Goal: Register for event/course

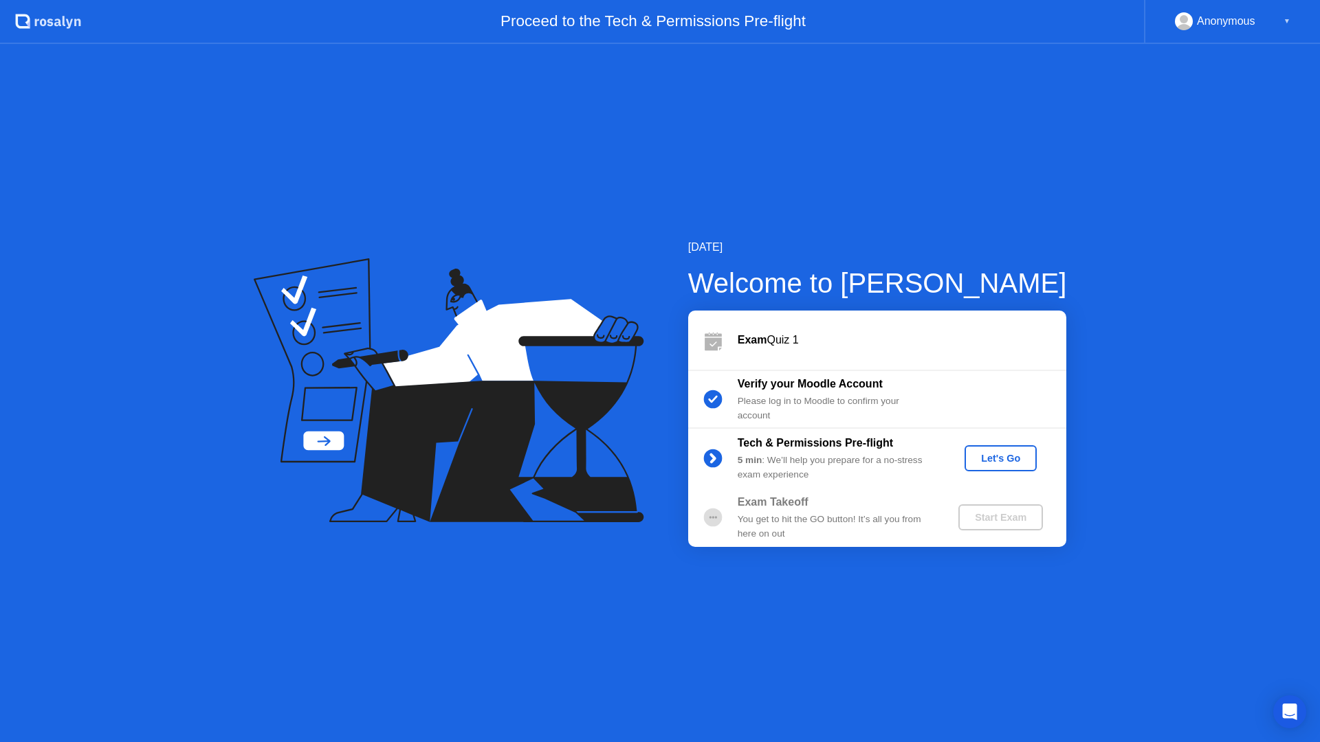
click at [986, 458] on div "Let's Go" at bounding box center [1000, 458] width 61 height 11
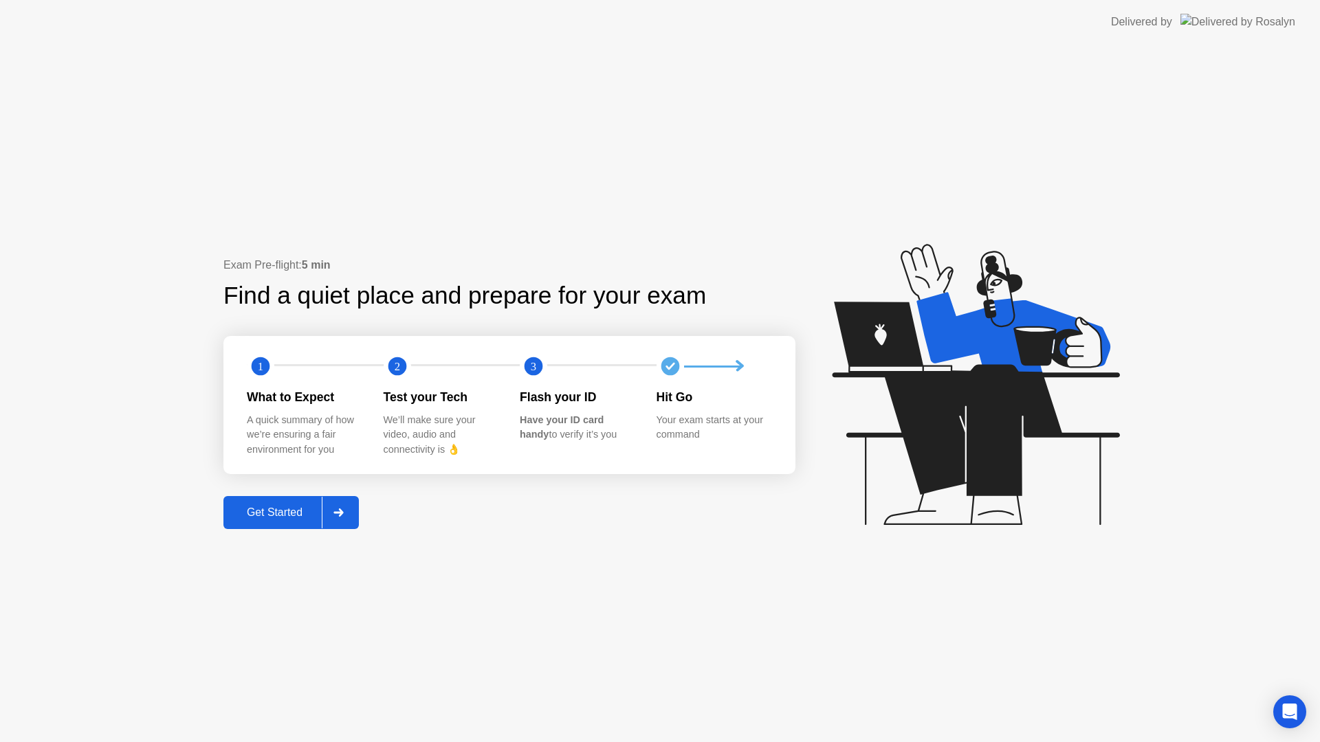
click at [291, 513] on div "Get Started" at bounding box center [274, 513] width 94 height 12
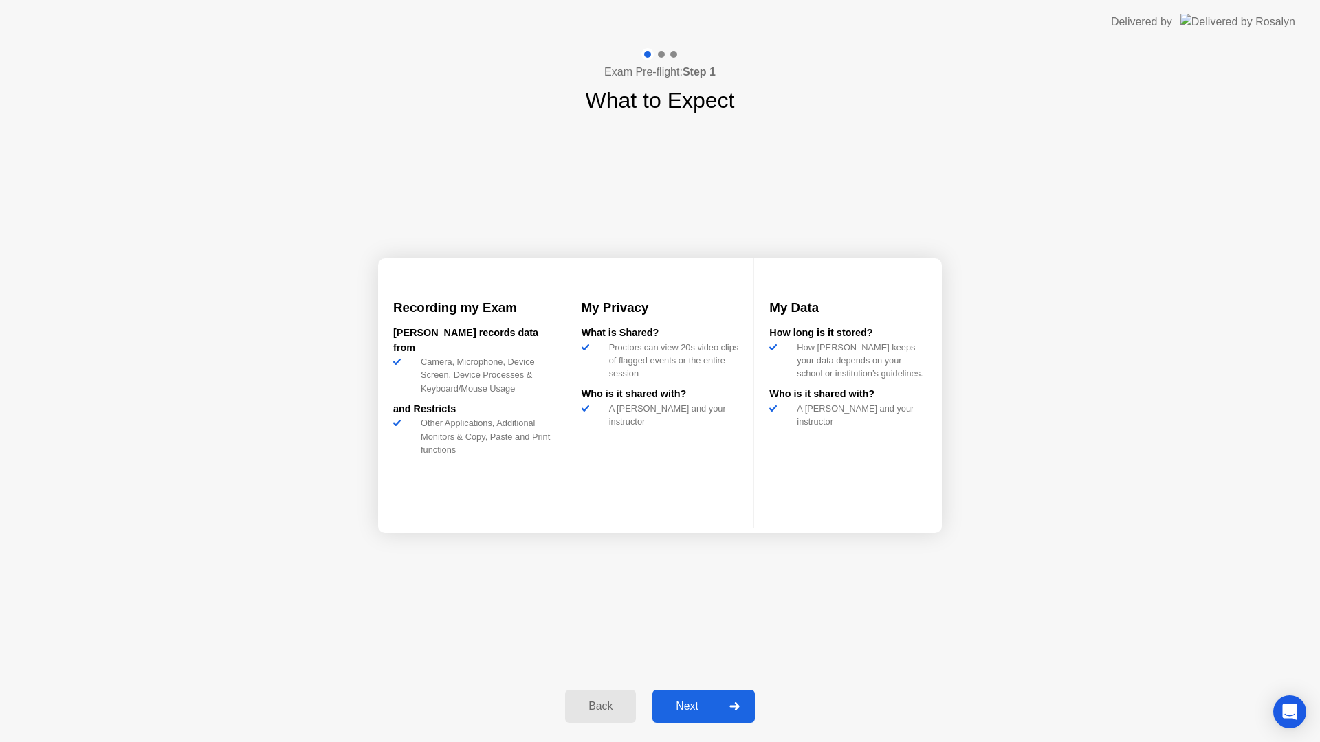
click at [702, 696] on button "Next" at bounding box center [703, 706] width 102 height 33
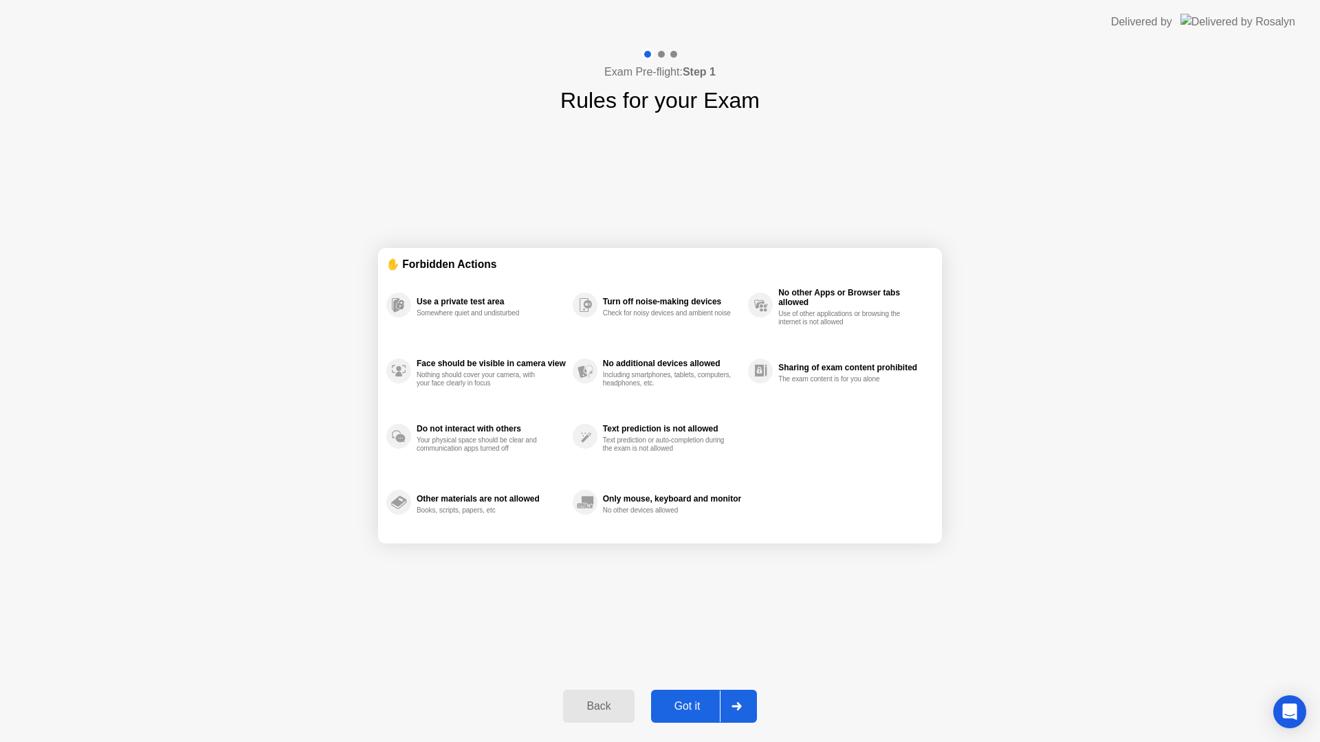
click at [702, 695] on button "Got it" at bounding box center [704, 706] width 106 height 33
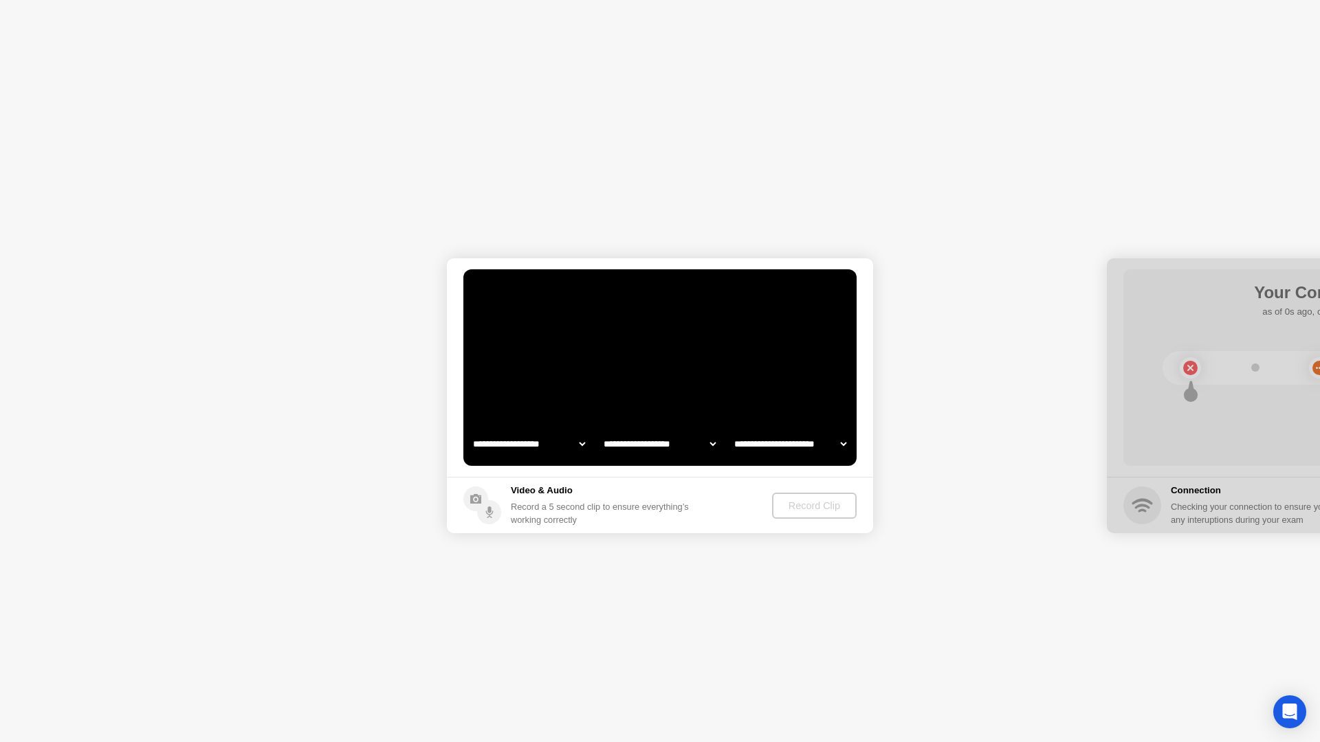
select select "*******"
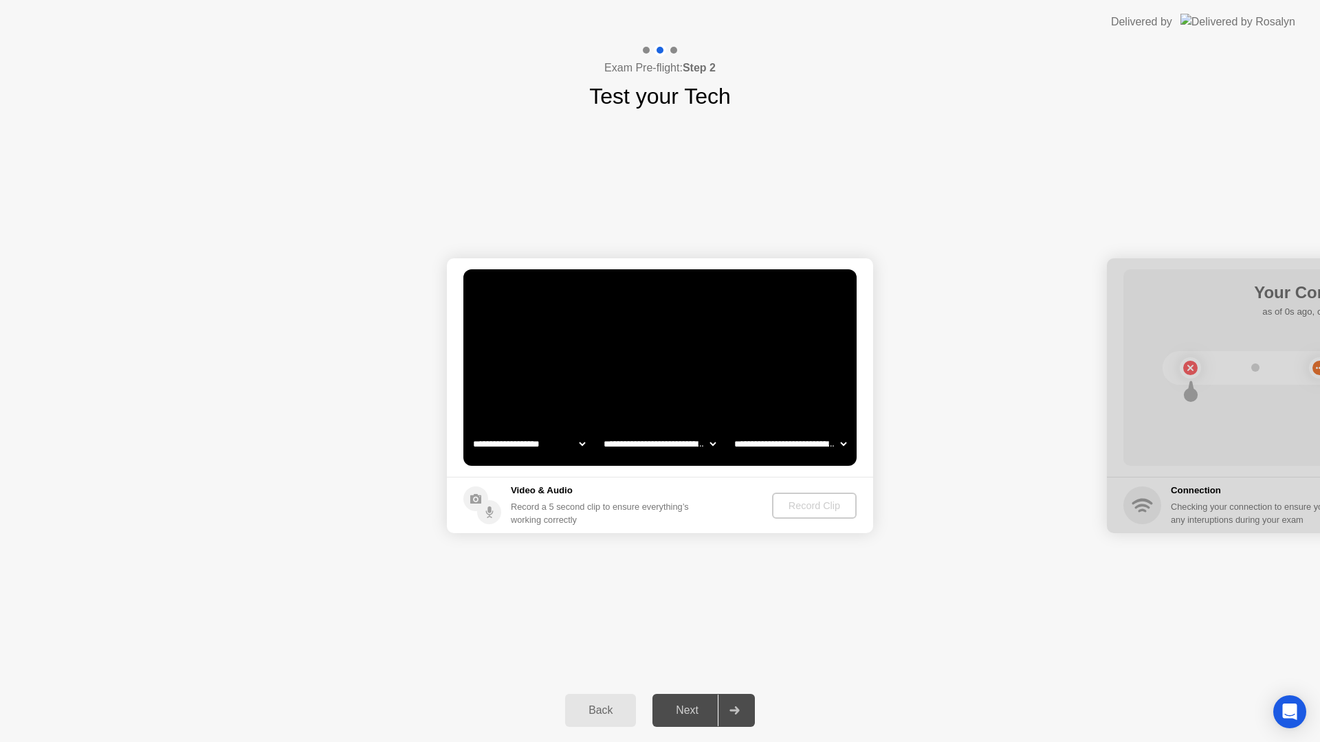
click at [746, 627] on div "**********" at bounding box center [660, 396] width 1320 height 566
select select "**********"
click at [792, 502] on div "Record Clip" at bounding box center [815, 505] width 74 height 11
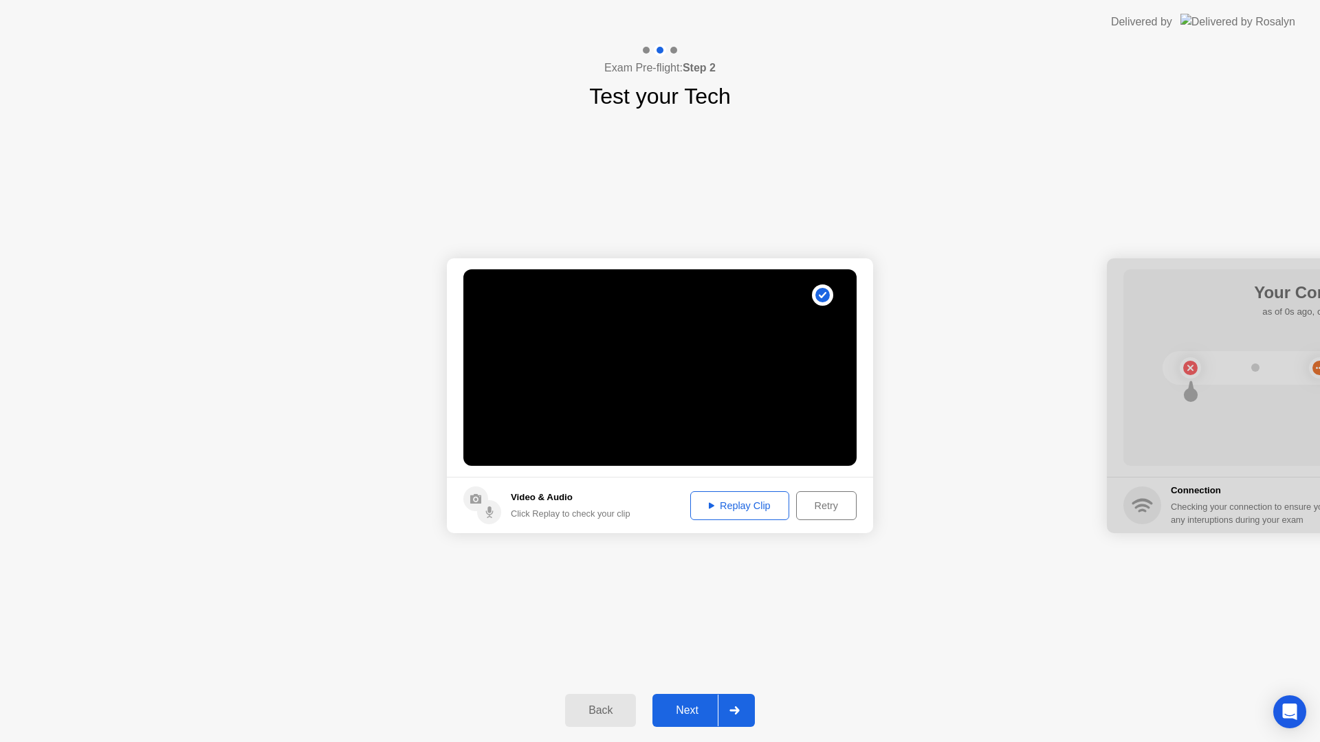
click at [713, 723] on button "Next" at bounding box center [703, 710] width 102 height 33
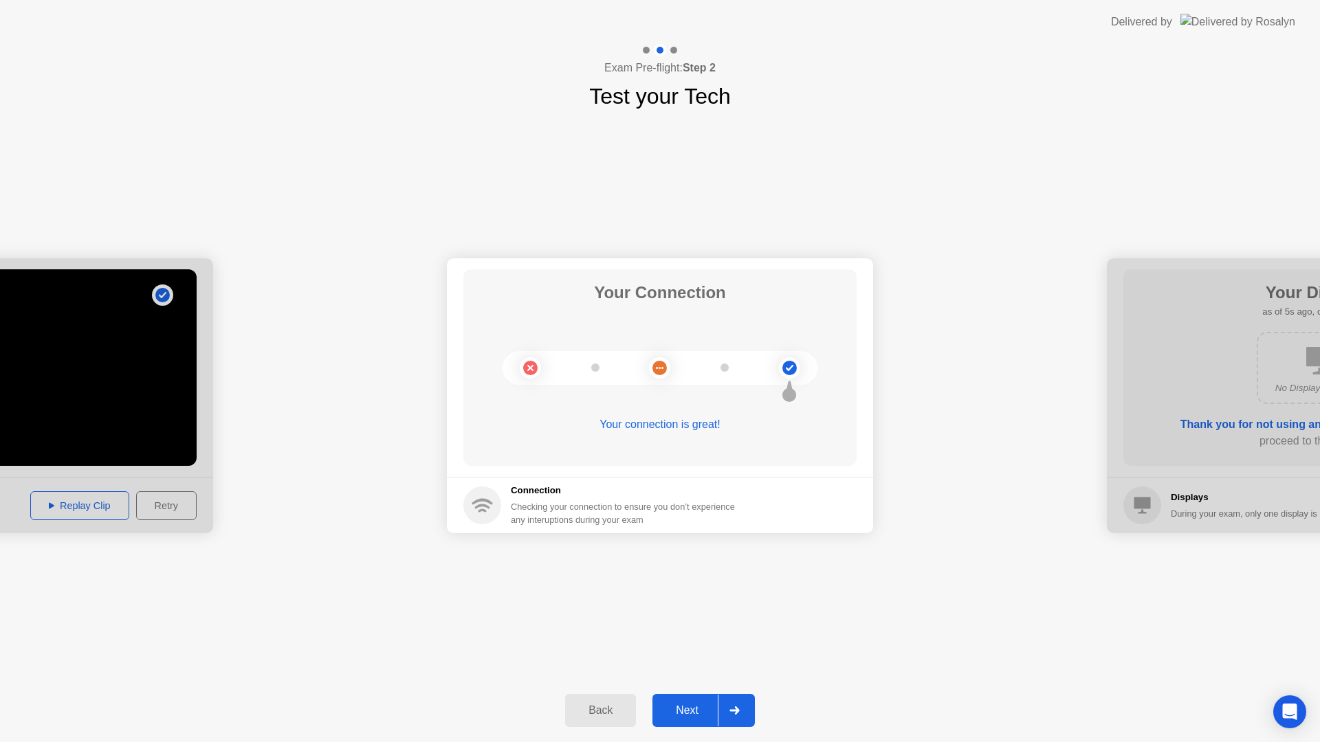
click at [717, 716] on div "Next" at bounding box center [686, 710] width 61 height 12
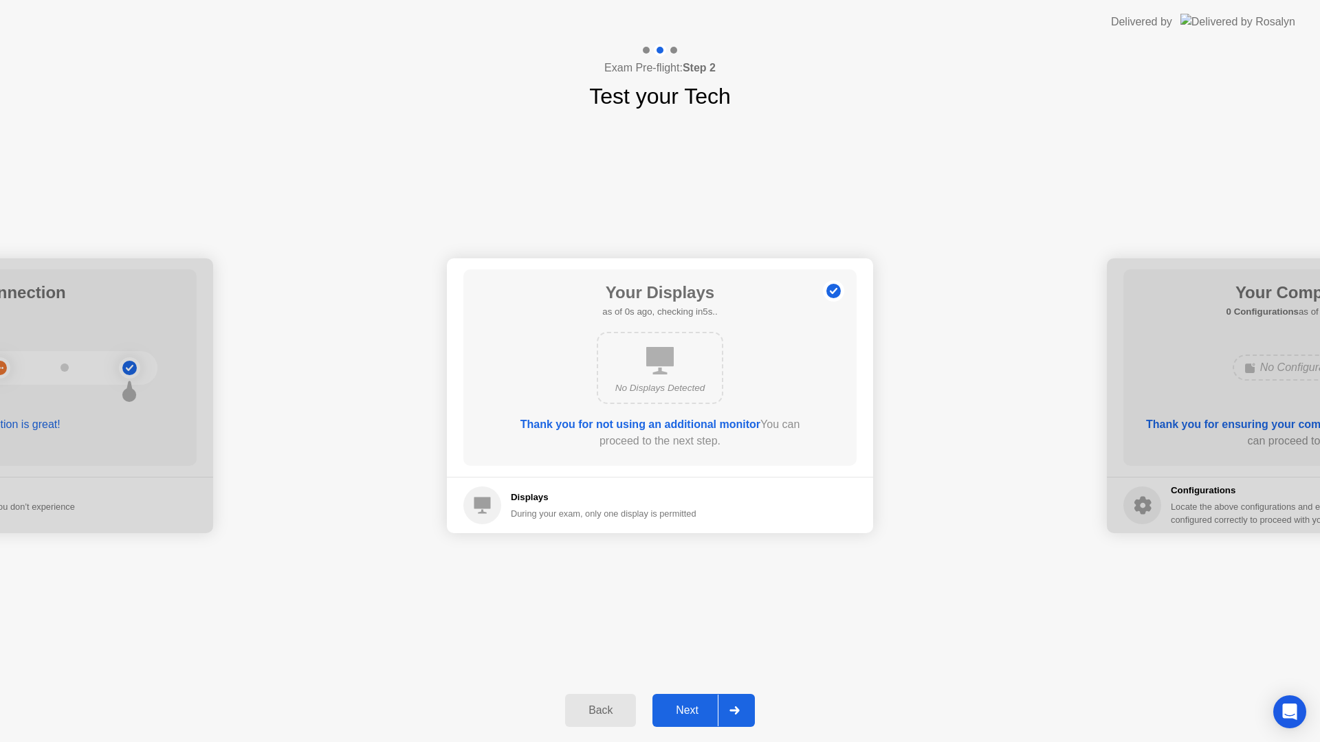
click at [717, 716] on div "Next" at bounding box center [686, 710] width 61 height 12
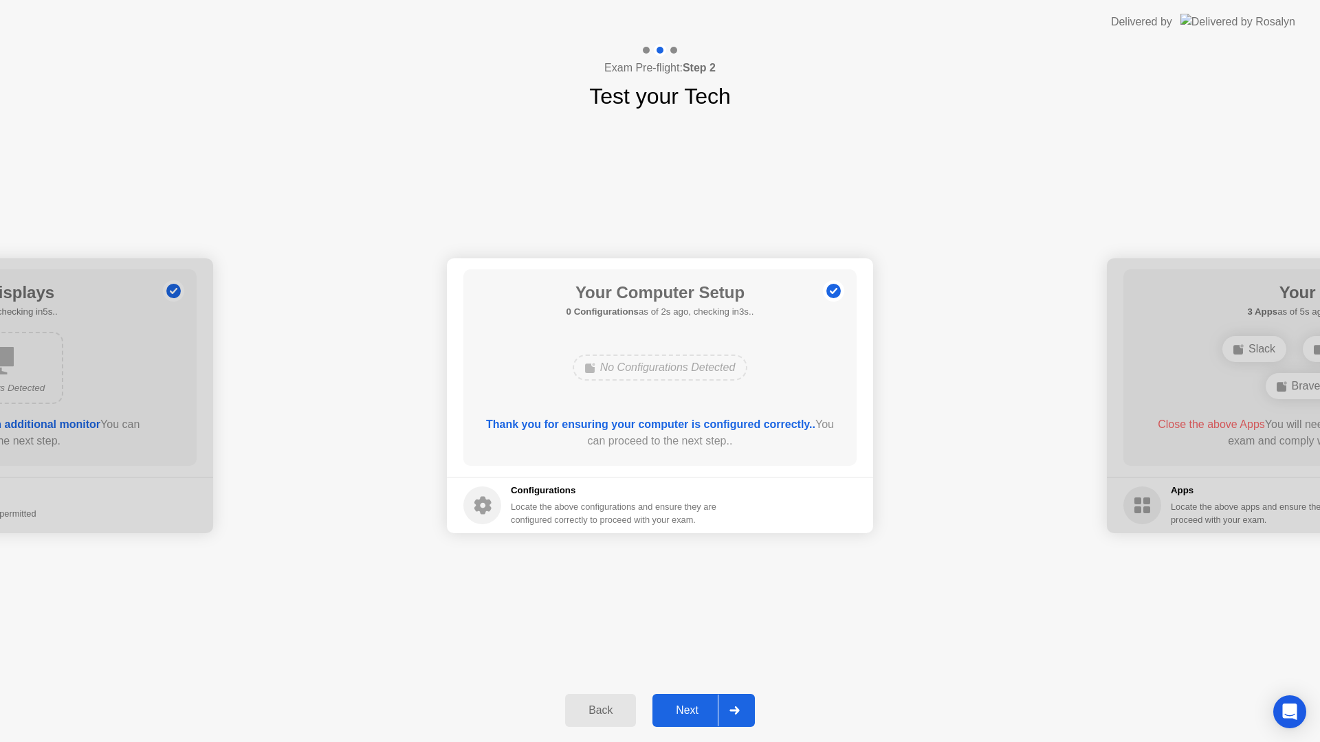
click at [668, 719] on button "Next" at bounding box center [703, 710] width 102 height 33
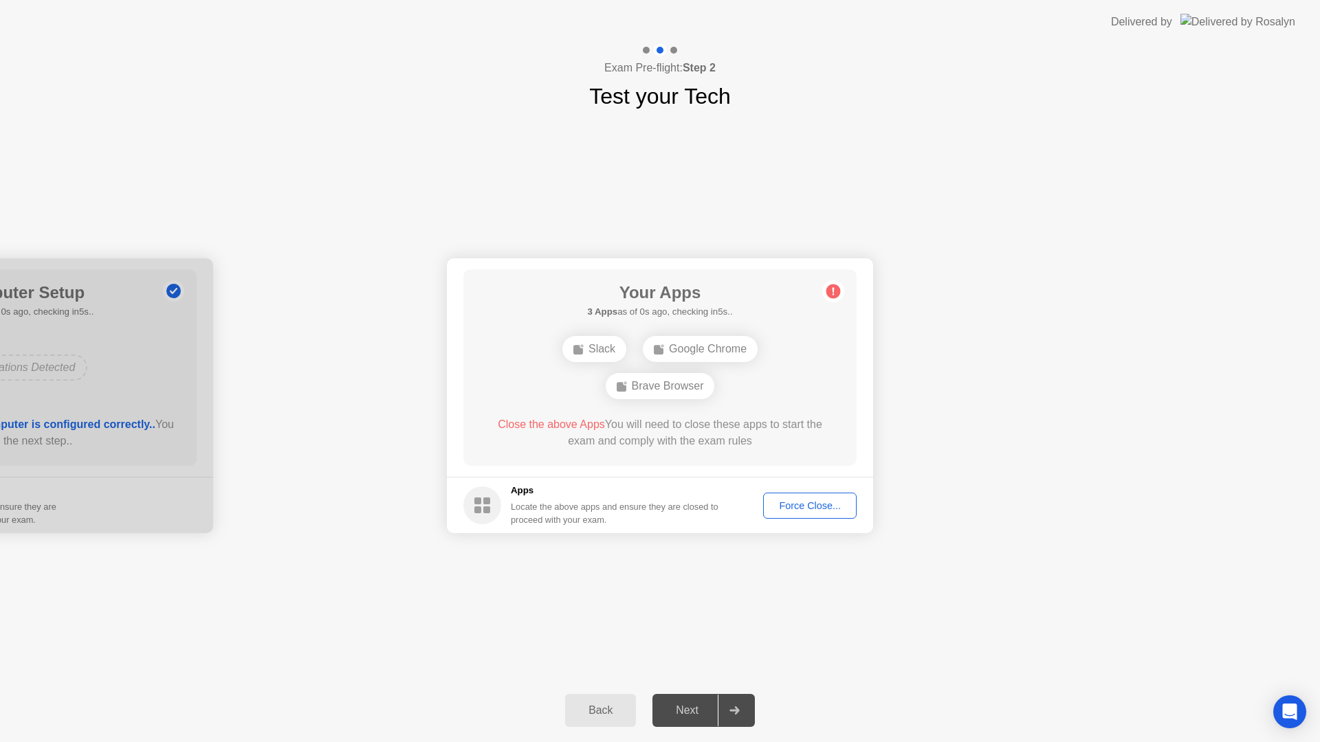
click at [834, 500] on div "Force Close..." at bounding box center [810, 505] width 84 height 11
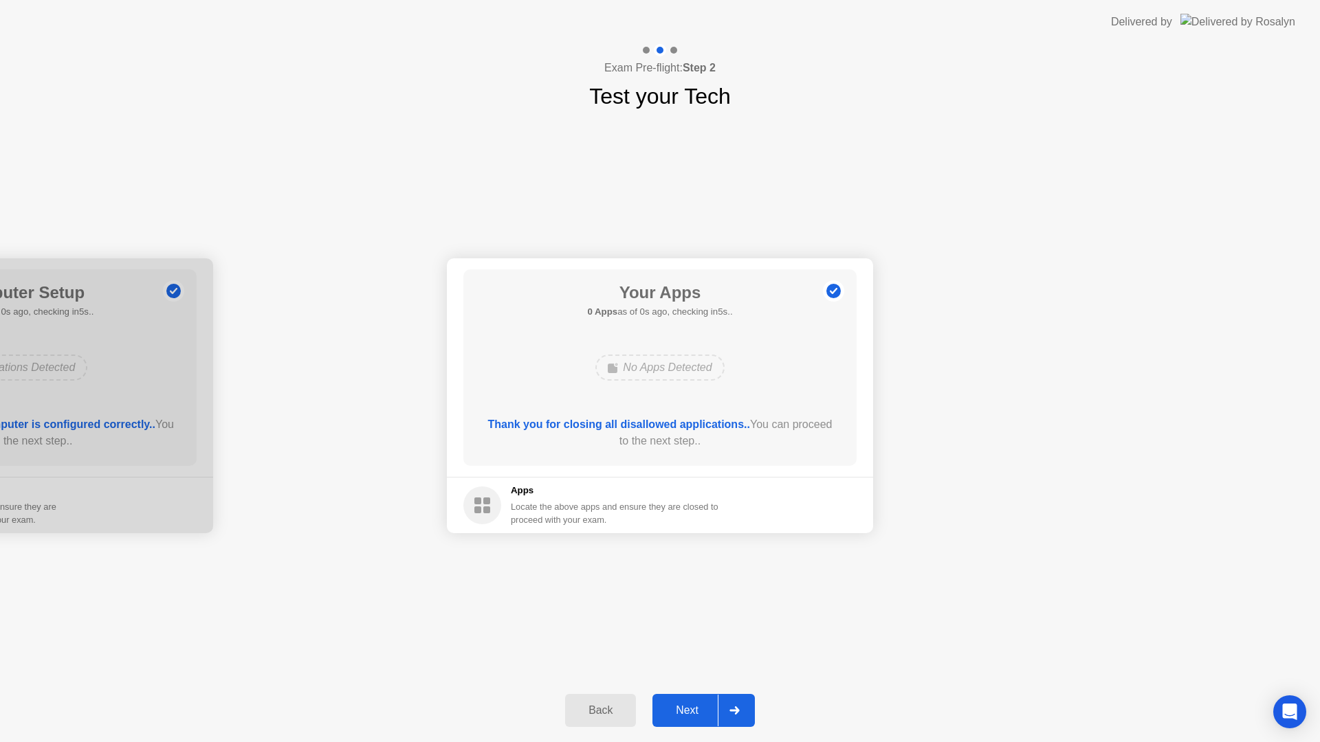
click at [676, 709] on div "Next" at bounding box center [686, 710] width 61 height 12
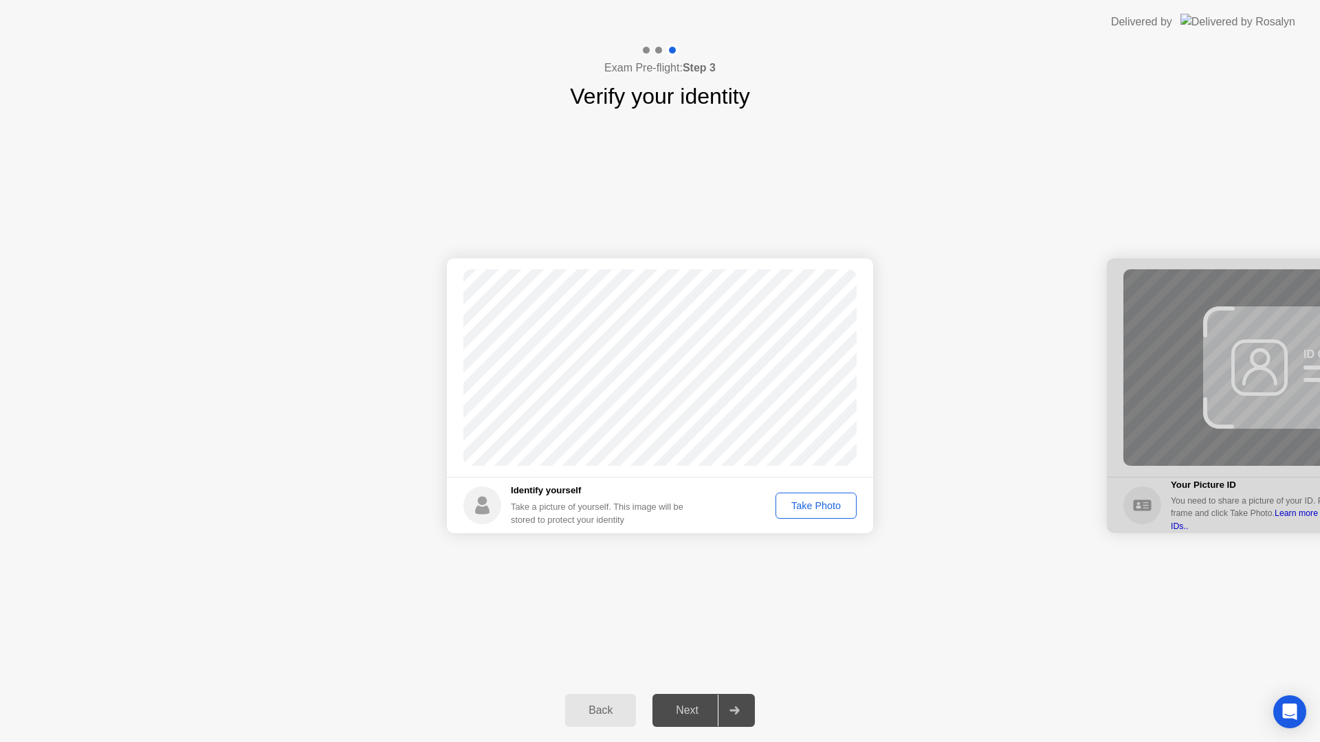
click at [794, 511] on div "Take Photo" at bounding box center [815, 505] width 71 height 11
click at [692, 720] on button "Next" at bounding box center [703, 710] width 102 height 33
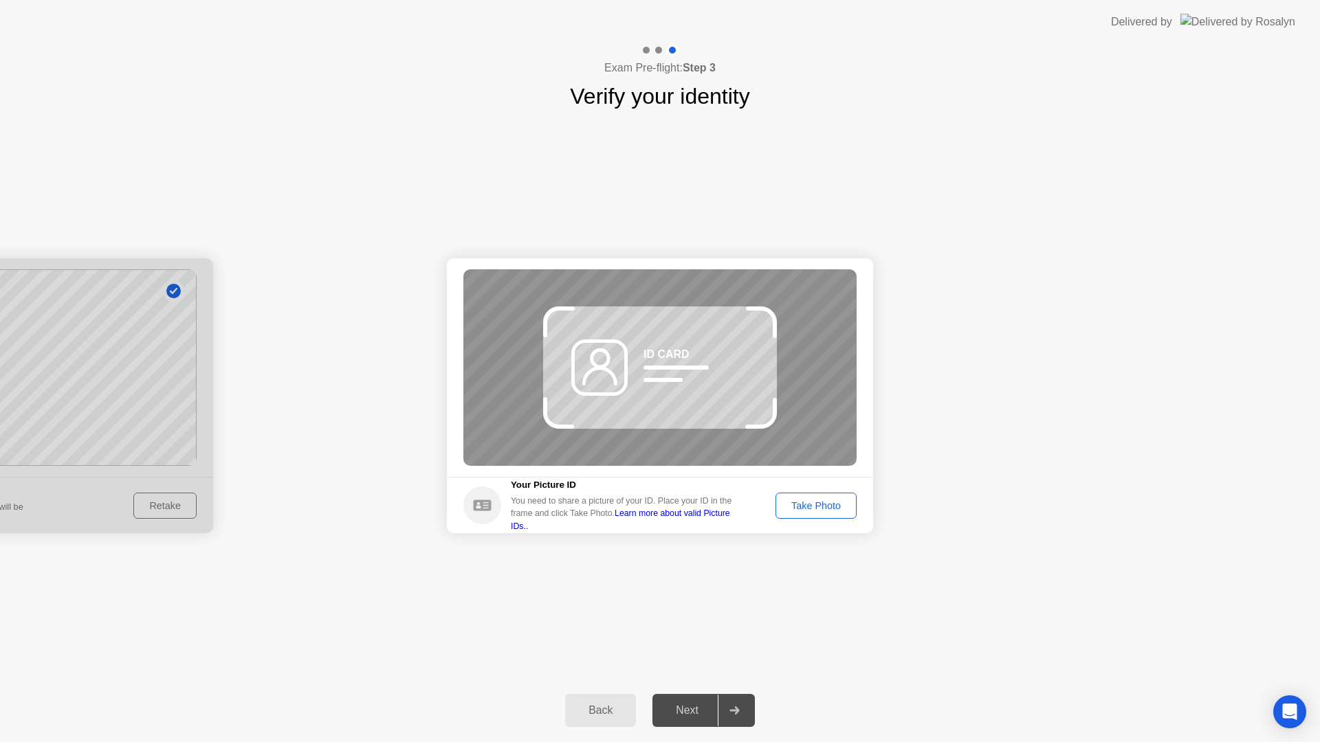
click at [834, 502] on div "Take Photo" at bounding box center [815, 505] width 71 height 11
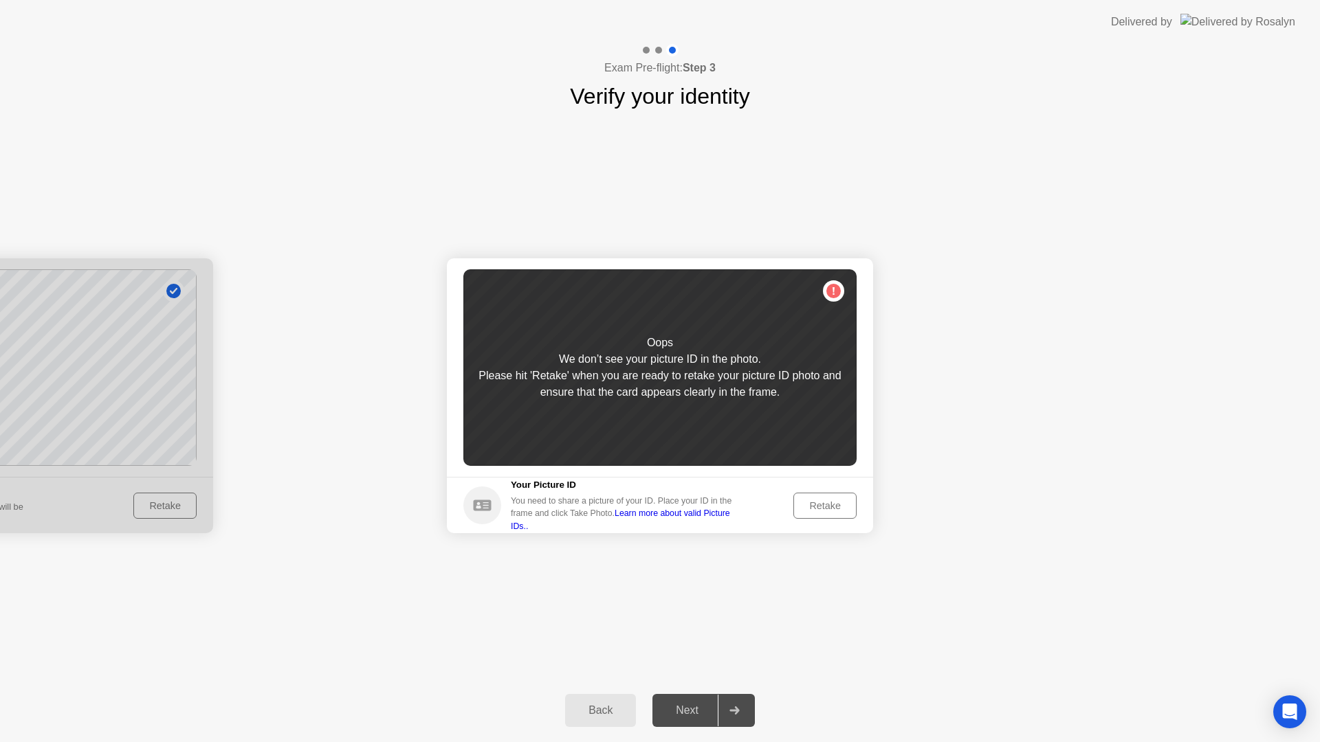
click at [823, 511] on div "Retake" at bounding box center [825, 505] width 54 height 11
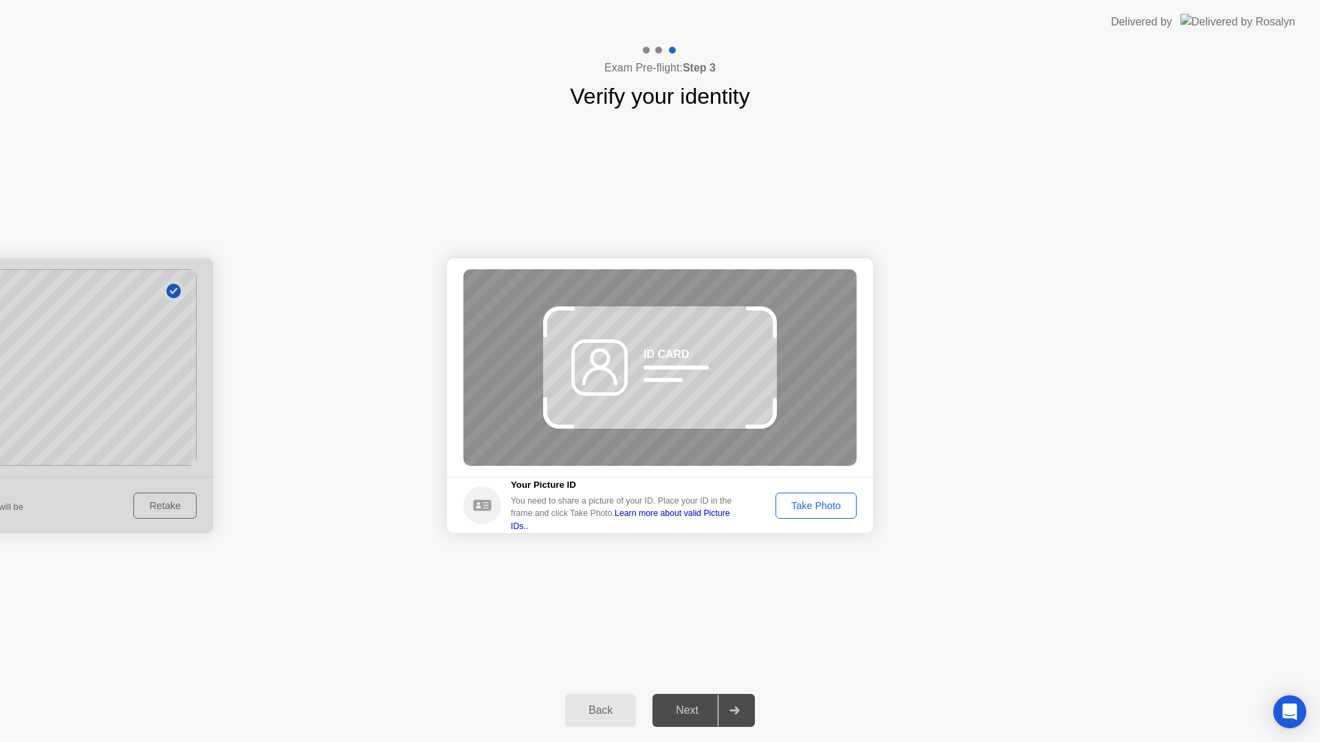
click at [822, 511] on div "Take Photo" at bounding box center [815, 505] width 71 height 11
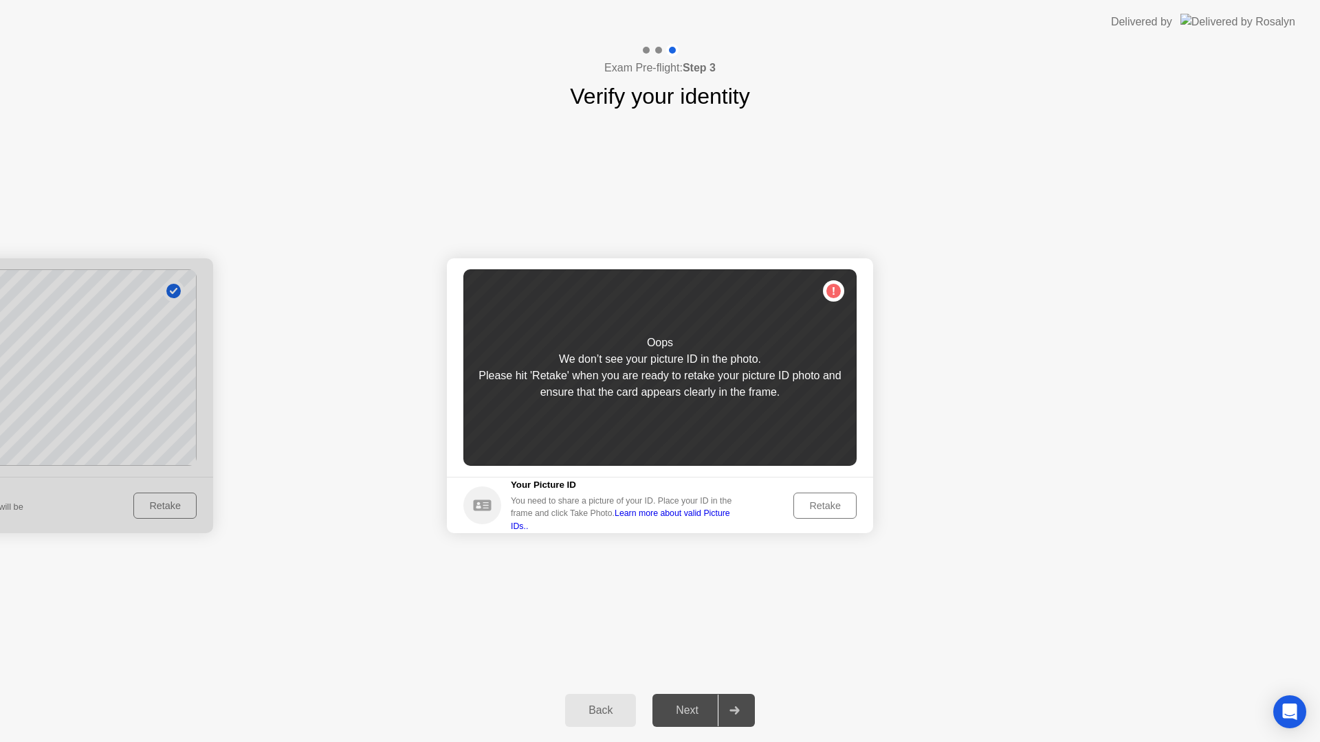
click at [822, 511] on div "Retake" at bounding box center [825, 505] width 54 height 11
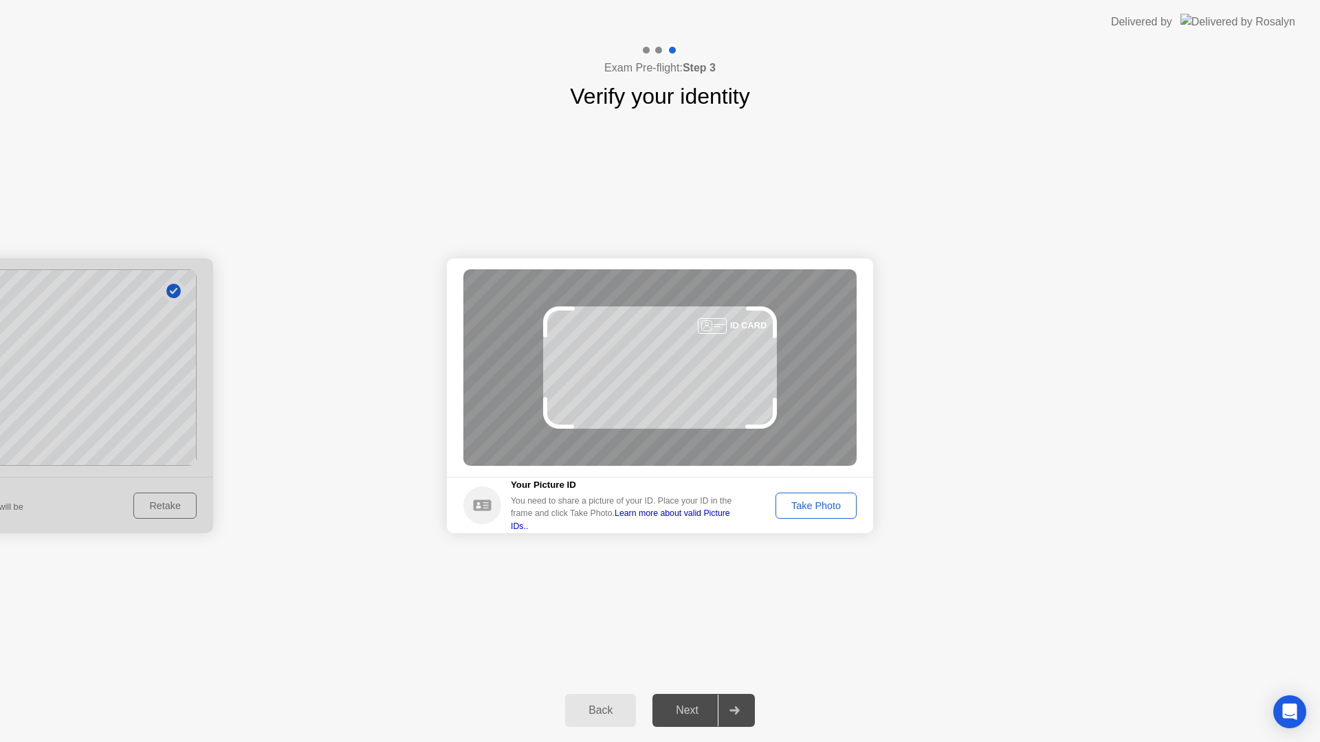
click at [822, 511] on div "Take Photo" at bounding box center [815, 505] width 71 height 11
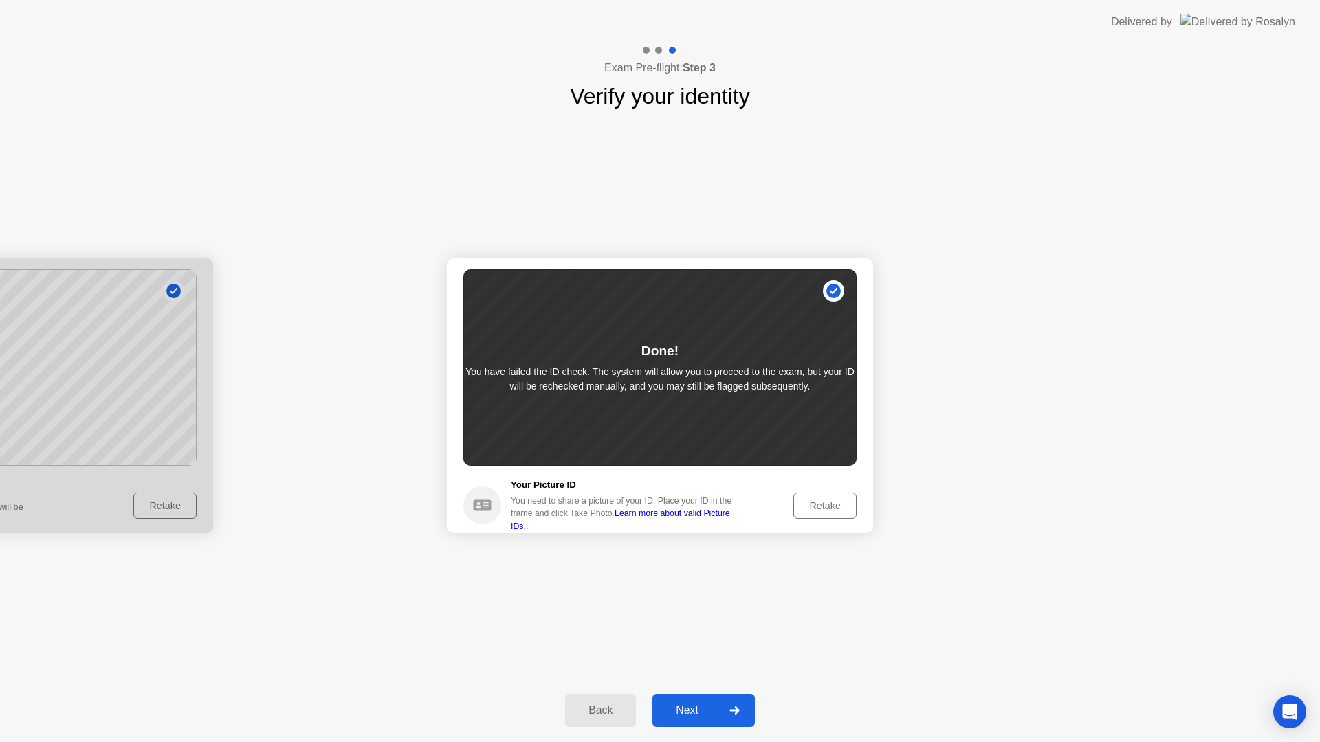
click at [731, 718] on div at bounding box center [734, 711] width 33 height 32
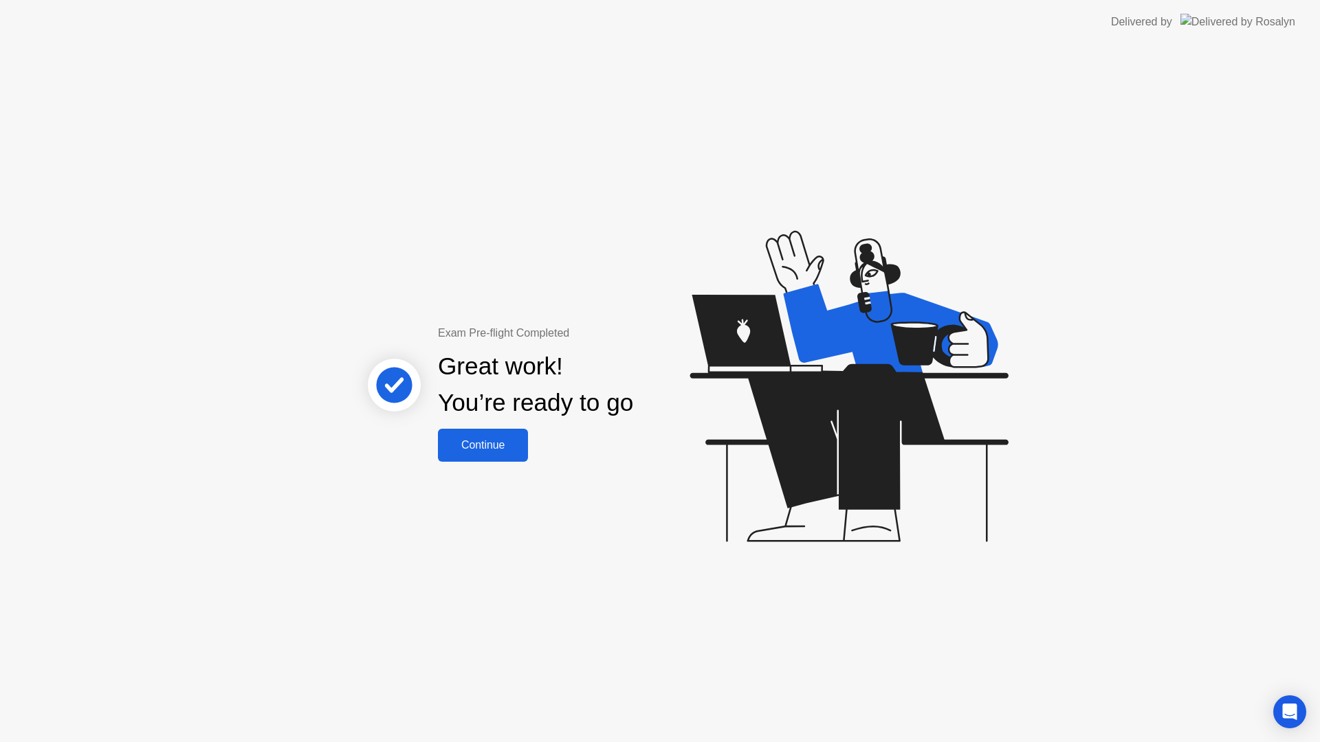
click at [490, 441] on div "Continue" at bounding box center [483, 445] width 82 height 12
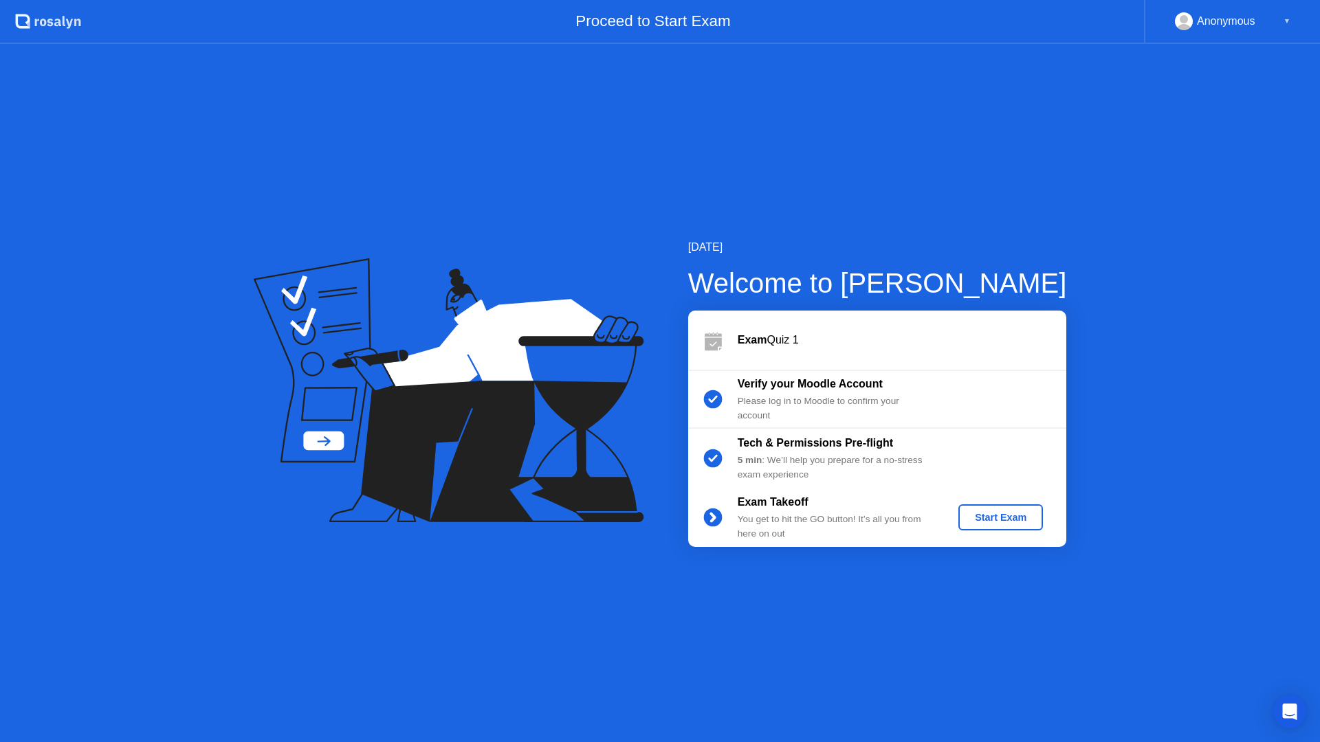
click at [1019, 503] on div "Exam Takeoff You get to hit the GO button! It’s all you from here on out Start …" at bounding box center [877, 517] width 378 height 59
click at [990, 506] on button "Start Exam" at bounding box center [1000, 517] width 85 height 26
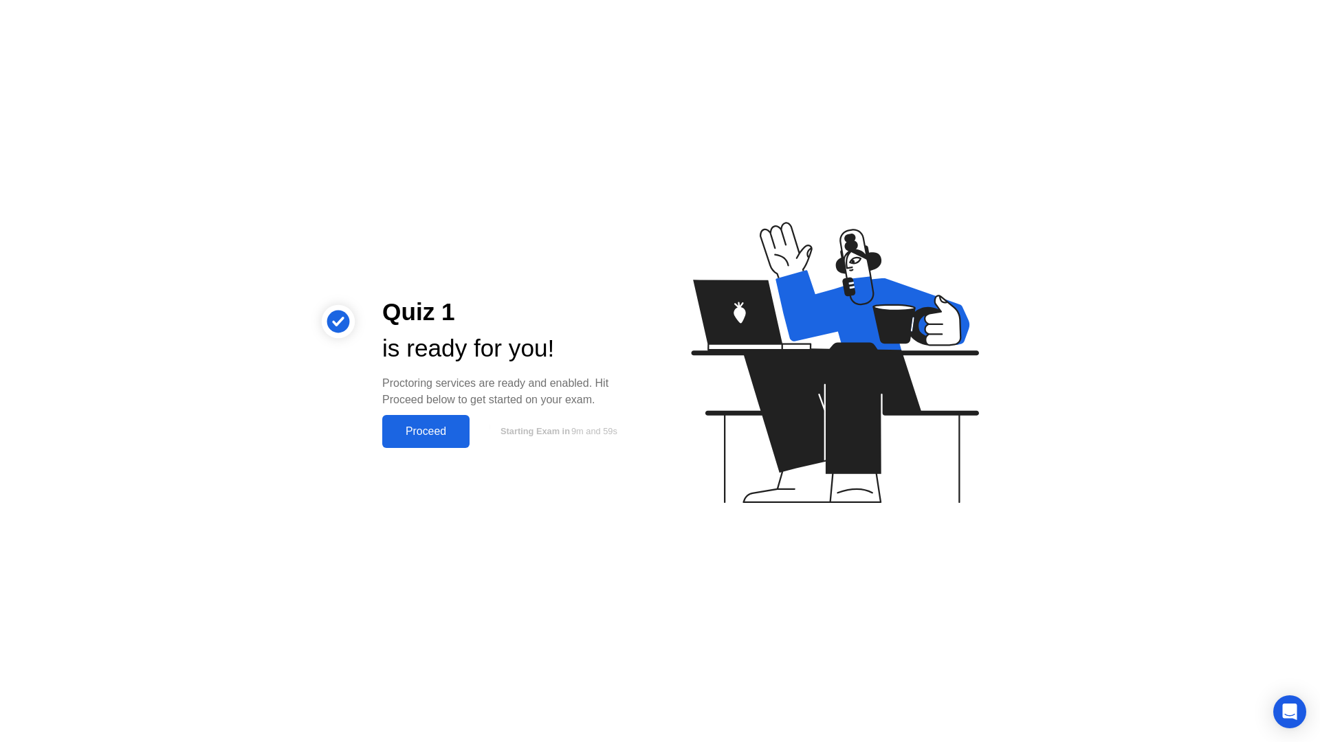
click at [435, 421] on button "Proceed" at bounding box center [425, 431] width 87 height 33
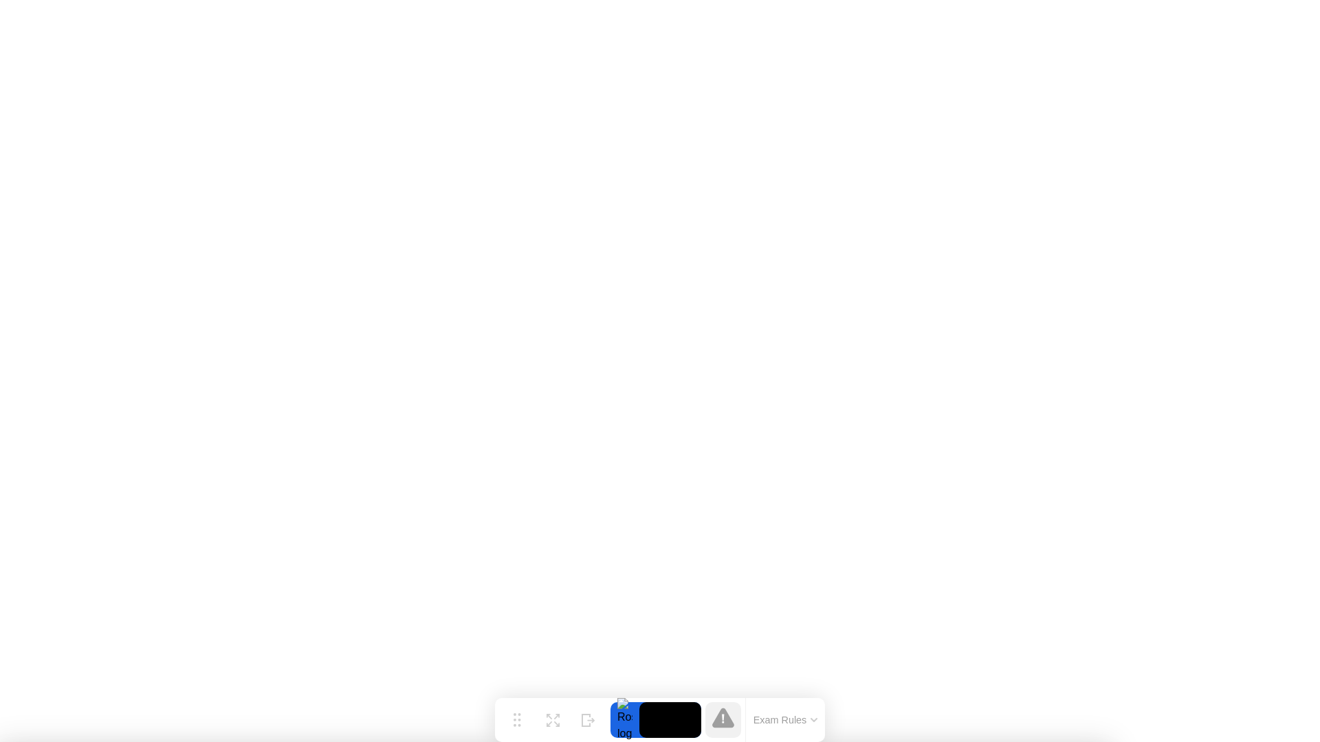
drag, startPoint x: 674, startPoint y: 454, endPoint x: 684, endPoint y: 452, distance: 10.5
click div "End Proctoring Session"
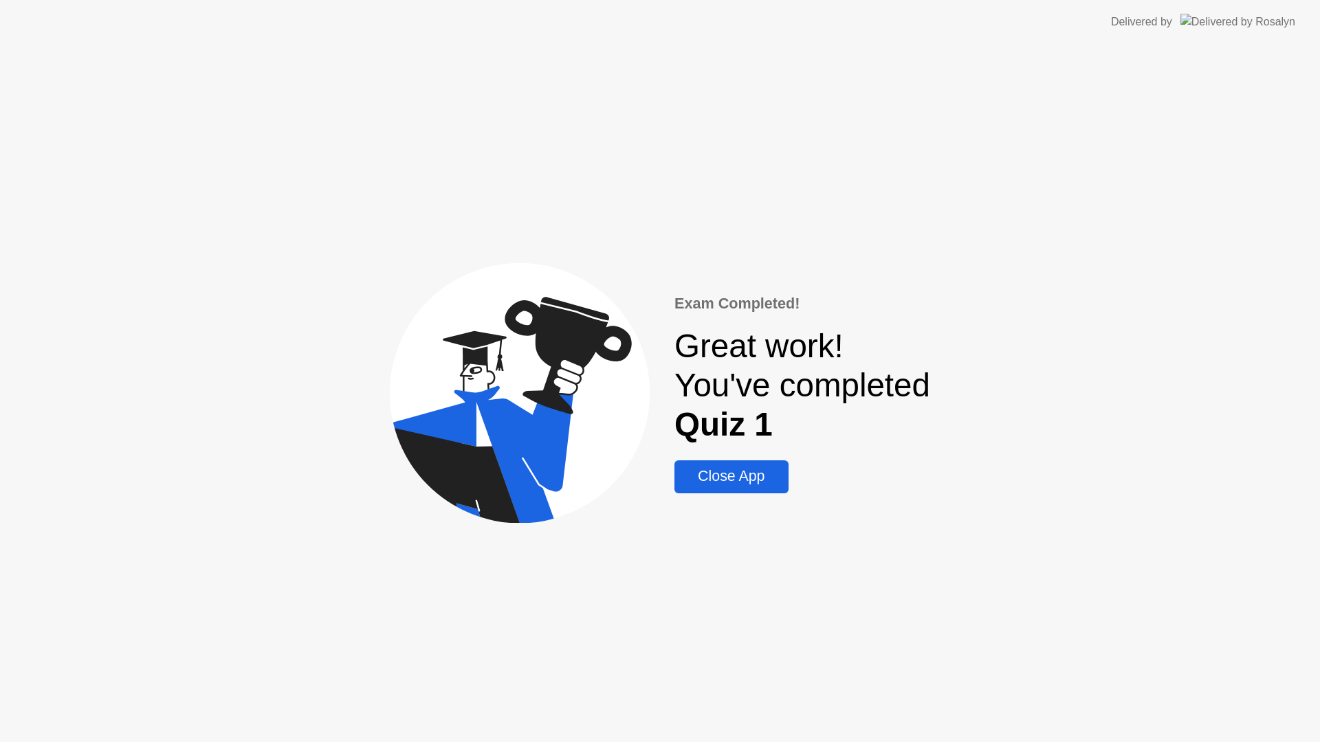
drag, startPoint x: 735, startPoint y: 482, endPoint x: 645, endPoint y: 657, distance: 197.0
click at [735, 481] on div "Close App" at bounding box center [730, 476] width 105 height 17
